Goal: Transaction & Acquisition: Purchase product/service

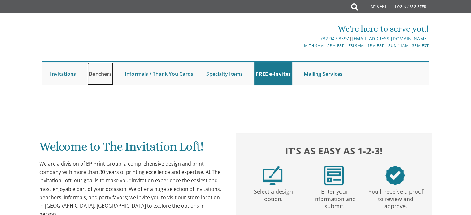
click at [101, 72] on link "Benchers" at bounding box center [100, 74] width 26 height 23
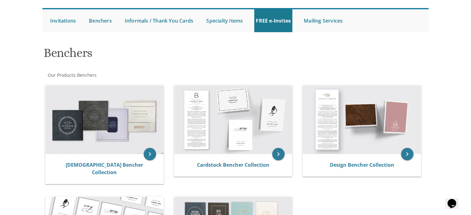
scroll to position [62, 0]
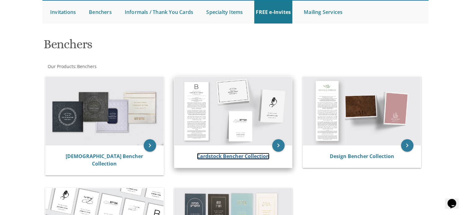
click at [243, 159] on link "Cardstock Bencher Collection" at bounding box center [233, 156] width 72 height 7
click at [242, 159] on link "Cardstock Bencher Collection" at bounding box center [233, 156] width 72 height 7
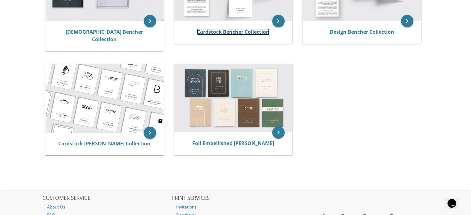
scroll to position [239, 0]
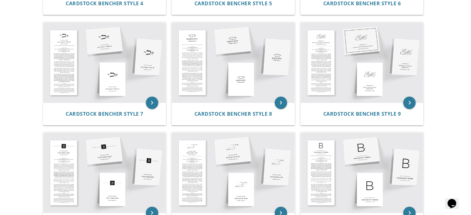
scroll to position [441, 0]
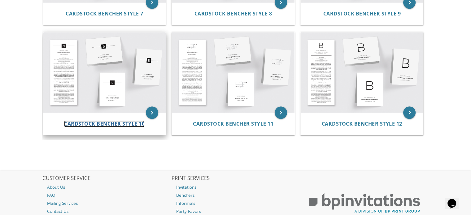
click at [113, 120] on span "Cardstock Bencher Style 10" at bounding box center [104, 123] width 81 height 7
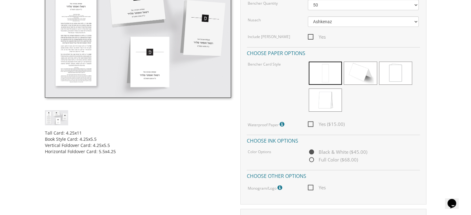
scroll to position [214, 0]
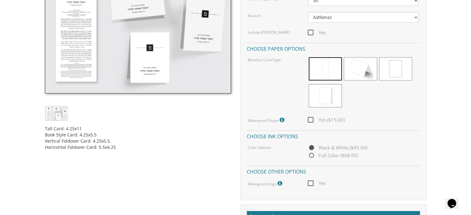
click at [310, 120] on span "Yes ($15.00)" at bounding box center [326, 120] width 37 height 8
click at [310, 120] on input "Yes ($15.00)" at bounding box center [310, 119] width 4 height 4
checkbox input "true"
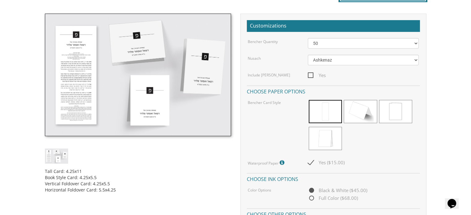
scroll to position [182, 0]
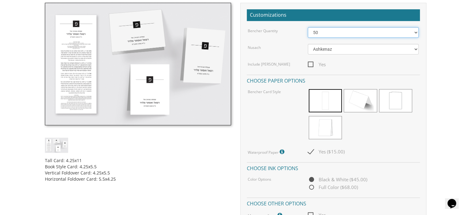
click at [323, 36] on select "50 60 70 80 90 100 125 150 175 200 225 250 275 300 325 350 375 400 425 450 475 …" at bounding box center [363, 32] width 111 height 11
select select "100"
click at [308, 27] on select "50 60 70 80 90 100 125 150 175 200 225 250 275 300 325 350 375 400 425 450 475 …" at bounding box center [363, 32] width 111 height 11
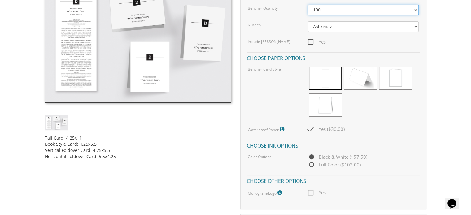
scroll to position [244, 0]
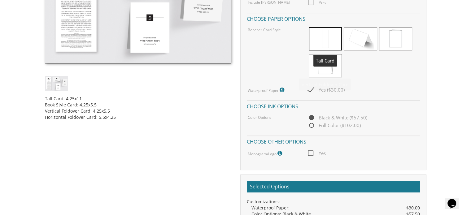
click at [324, 29] on span at bounding box center [325, 38] width 33 height 23
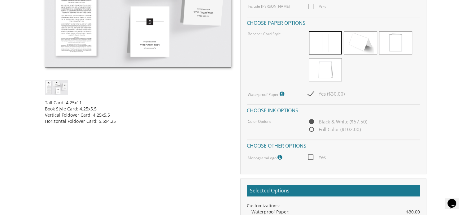
scroll to position [306, 0]
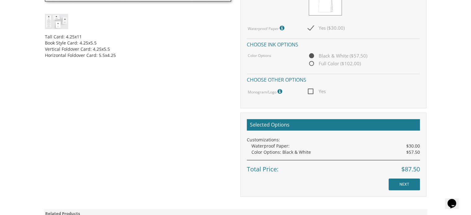
click at [312, 62] on span "Full Color ($102.00)" at bounding box center [334, 64] width 53 height 8
click at [312, 62] on input "Full Color ($102.00)" at bounding box center [310, 64] width 4 height 4
radio input "true"
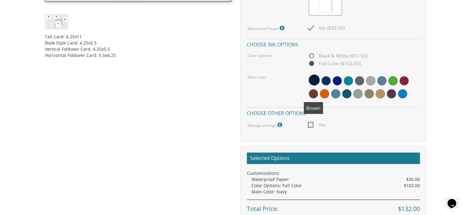
click at [315, 94] on span at bounding box center [313, 93] width 9 height 9
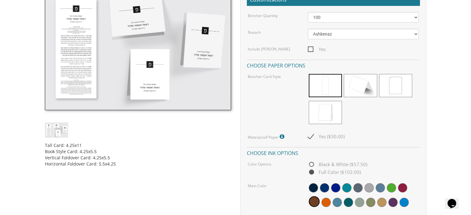
scroll to position [182, 0]
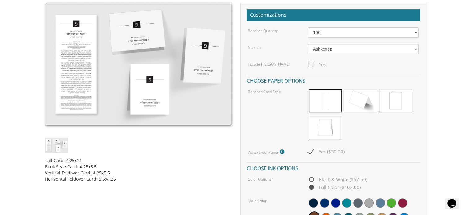
click at [310, 64] on span "Yes" at bounding box center [317, 65] width 18 height 8
click at [310, 64] on input "Yes" at bounding box center [310, 64] width 4 height 4
checkbox input "true"
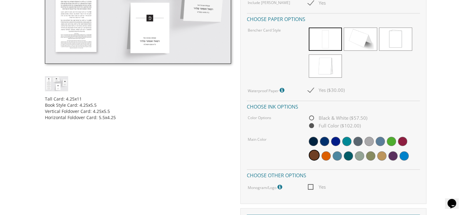
scroll to position [244, 0]
click at [312, 116] on span "Black & White ($57.50)" at bounding box center [337, 118] width 59 height 8
click at [312, 116] on input "Black & White ($57.50)" at bounding box center [310, 118] width 4 height 4
radio input "true"
click at [74, 36] on img at bounding box center [138, 2] width 186 height 123
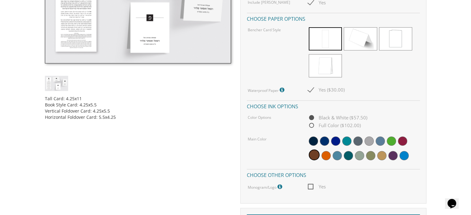
click at [75, 35] on img at bounding box center [138, 2] width 186 height 123
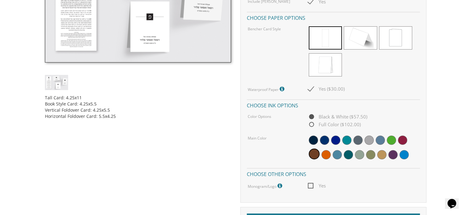
scroll to position [263, 0]
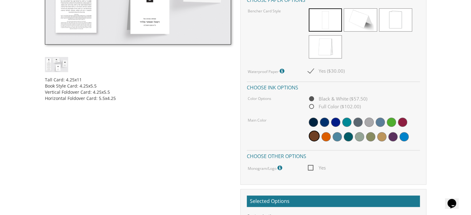
click at [279, 167] on icon at bounding box center [280, 168] width 6 height 6
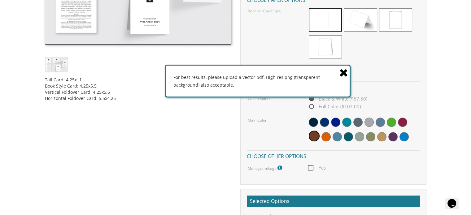
click at [311, 167] on span "Yes" at bounding box center [317, 168] width 18 height 8
click at [311, 167] on input "Yes" at bounding box center [310, 167] width 4 height 4
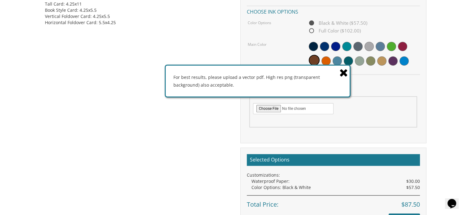
scroll to position [355, 0]
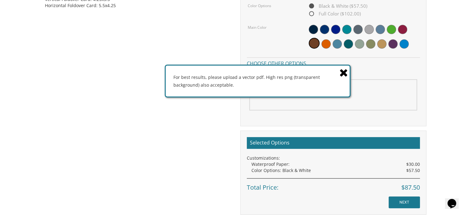
click at [344, 72] on icon at bounding box center [343, 72] width 9 height 11
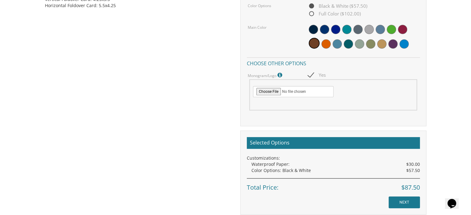
click at [311, 75] on span "Yes" at bounding box center [317, 75] width 18 height 8
click at [311, 75] on input "Yes" at bounding box center [310, 74] width 4 height 4
checkbox input "false"
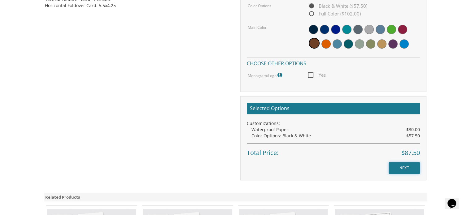
click at [409, 167] on input "NEXT" at bounding box center [404, 168] width 31 height 12
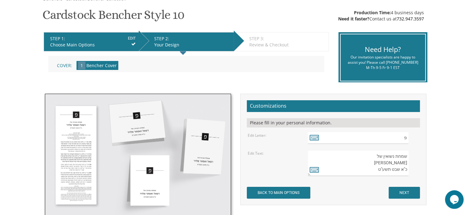
scroll to position [186, 0]
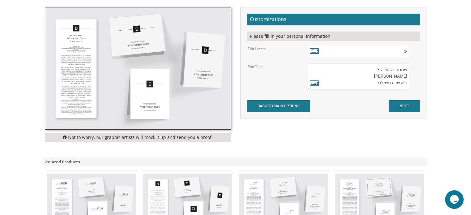
drag, startPoint x: 372, startPoint y: 69, endPoint x: 410, endPoint y: 84, distance: 40.2
click at [410, 84] on div "שמחת נשואין של רפאל ואסתר פלדר כ"א שבט תשע"ט" at bounding box center [363, 76] width 111 height 26
click at [395, 78] on textarea "שמחת נשואין של רפאל ואסתר פלדר כ"א שבט תשע"ט" at bounding box center [358, 76] width 101 height 26
drag, startPoint x: 406, startPoint y: 82, endPoint x: 397, endPoint y: 84, distance: 9.5
click at [397, 84] on textarea "שמחת נשואין של רפאל ואסתר פלדר כ"א שבט תשע"ט" at bounding box center [358, 76] width 101 height 26
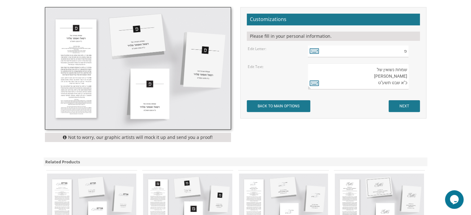
click at [380, 70] on textarea "שמחת נשואין של רפאל ואסתר פלדר כ"א שבט תשע"ט" at bounding box center [358, 76] width 101 height 26
drag, startPoint x: 375, startPoint y: 68, endPoint x: 411, endPoint y: 69, distance: 35.3
click at [411, 69] on div "שמחת נשואין של רפאל ואסתר פלדר כ"א שבט תשע"ט" at bounding box center [363, 76] width 111 height 26
drag, startPoint x: 372, startPoint y: 75, endPoint x: 420, endPoint y: 74, distance: 47.7
click at [420, 74] on div "שמחת נשואין של רפאל ואסתר פלדר כ"א שבט תשע"ט" at bounding box center [363, 76] width 120 height 26
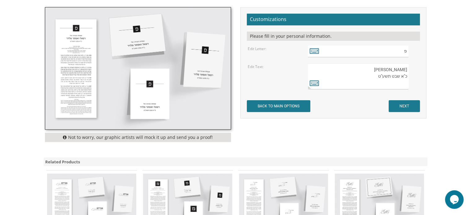
type textarea "כ"א שבט תשע"ט"
drag, startPoint x: 373, startPoint y: 83, endPoint x: 414, endPoint y: 82, distance: 40.9
click at [414, 82] on div "שמחת נשואין של רפאל ואסתר פלדר כ"א שבט תשע"ט" at bounding box center [363, 76] width 111 height 26
click at [311, 50] on icon at bounding box center [314, 50] width 9 height 9
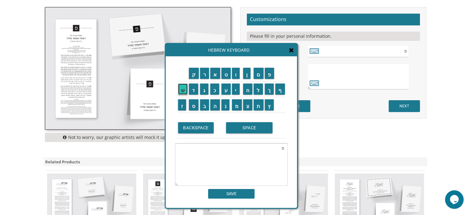
click at [180, 91] on input "ש" at bounding box center [183, 89] width 10 height 11
drag, startPoint x: 282, startPoint y: 148, endPoint x: 285, endPoint y: 149, distance: 3.1
click at [285, 149] on textarea "פש" at bounding box center [231, 164] width 113 height 43
type textarea "ש"
click at [238, 193] on input "SAVE" at bounding box center [231, 194] width 46 height 10
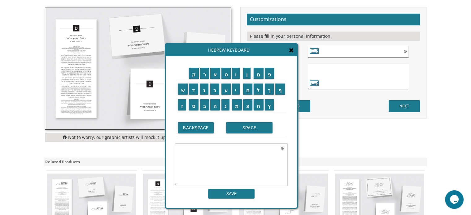
type input "ש"
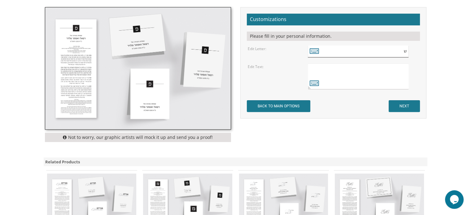
click at [326, 55] on input "ש" at bounding box center [358, 52] width 101 height 12
click at [409, 107] on input "NEXT" at bounding box center [404, 106] width 31 height 12
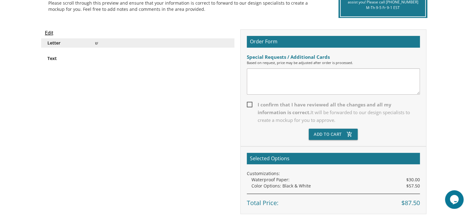
scroll to position [145, 0]
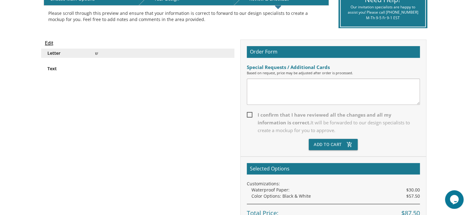
click at [249, 112] on span "I confirm that I have reviewed all the changes and all my information is correc…" at bounding box center [333, 122] width 173 height 23
click at [249, 112] on input "I confirm that I have reviewed all the changes and all my information is correc…" at bounding box center [249, 114] width 4 height 4
checkbox input "true"
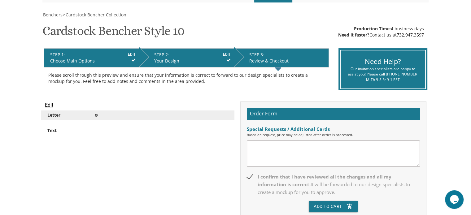
click at [296, 147] on textarea at bounding box center [333, 154] width 173 height 26
click at [251, 146] on textarea "Please confirm that it will have sheva brochos and al hamichiya on it." at bounding box center [333, 154] width 173 height 26
click at [390, 147] on textarea "Please confirm that it will have sheva brochos and al hamichiya on it." at bounding box center [333, 154] width 173 height 26
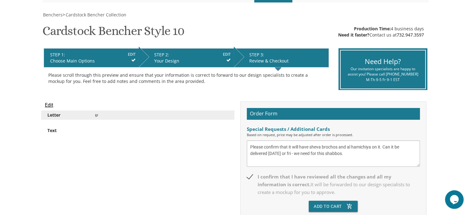
click at [296, 153] on textarea "Please confirm that it will have sheva brochos and al hamichiya on it. Can it b…" at bounding box center [333, 154] width 173 height 26
drag, startPoint x: 389, startPoint y: 147, endPoint x: 382, endPoint y: 147, distance: 6.8
click at [382, 147] on textarea "Please confirm that it will have sheva brochos and al hamichiya on it. Can it b…" at bounding box center [333, 154] width 173 height 26
type textarea "Please confirm that it will have sheva brochos and al hamichiya on it. Only if …"
click at [334, 208] on button "Add To Cart add_shopping_cart" at bounding box center [333, 206] width 49 height 11
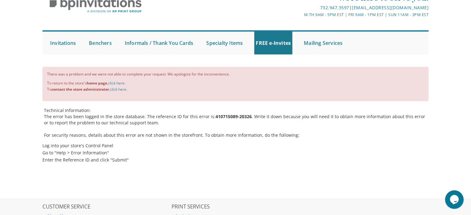
scroll to position [93, 0]
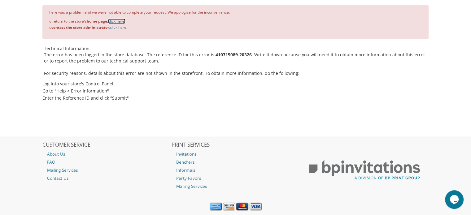
click at [118, 21] on link "click here." at bounding box center [116, 21] width 17 height 5
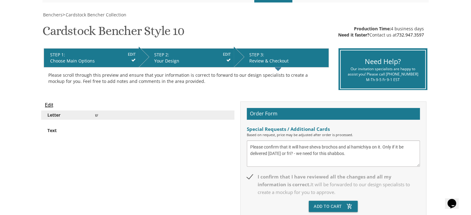
scroll to position [114, 0]
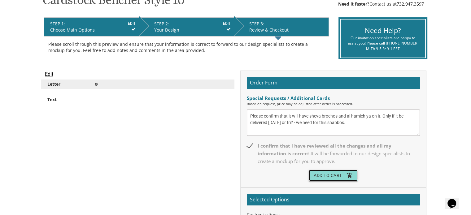
click at [337, 173] on button "Add To Cart add_shopping_cart" at bounding box center [333, 175] width 49 height 11
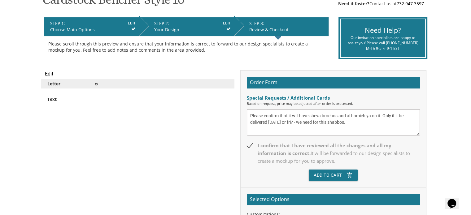
click at [113, 104] on div at bounding box center [161, 102] width 142 height 12
click at [111, 95] on div "Text" at bounding box center [137, 102] width 193 height 15
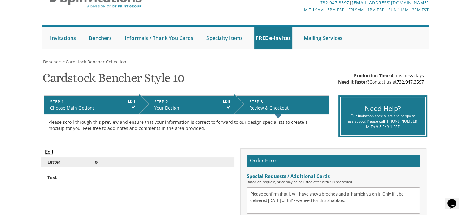
scroll to position [46, 0]
